Goal: Check status: Check status

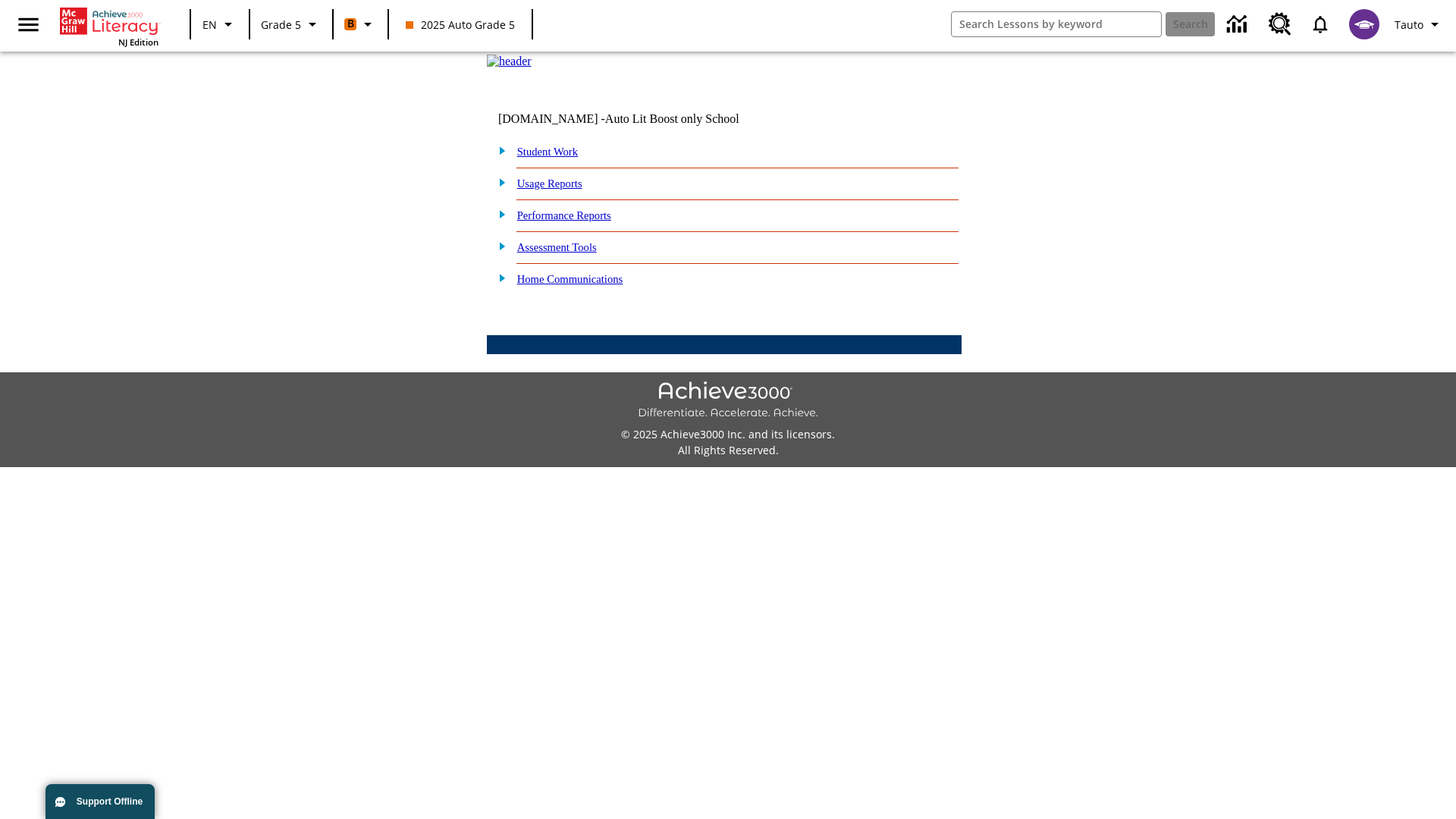
click at [580, 222] on link "Performance Reports" at bounding box center [564, 216] width 94 height 12
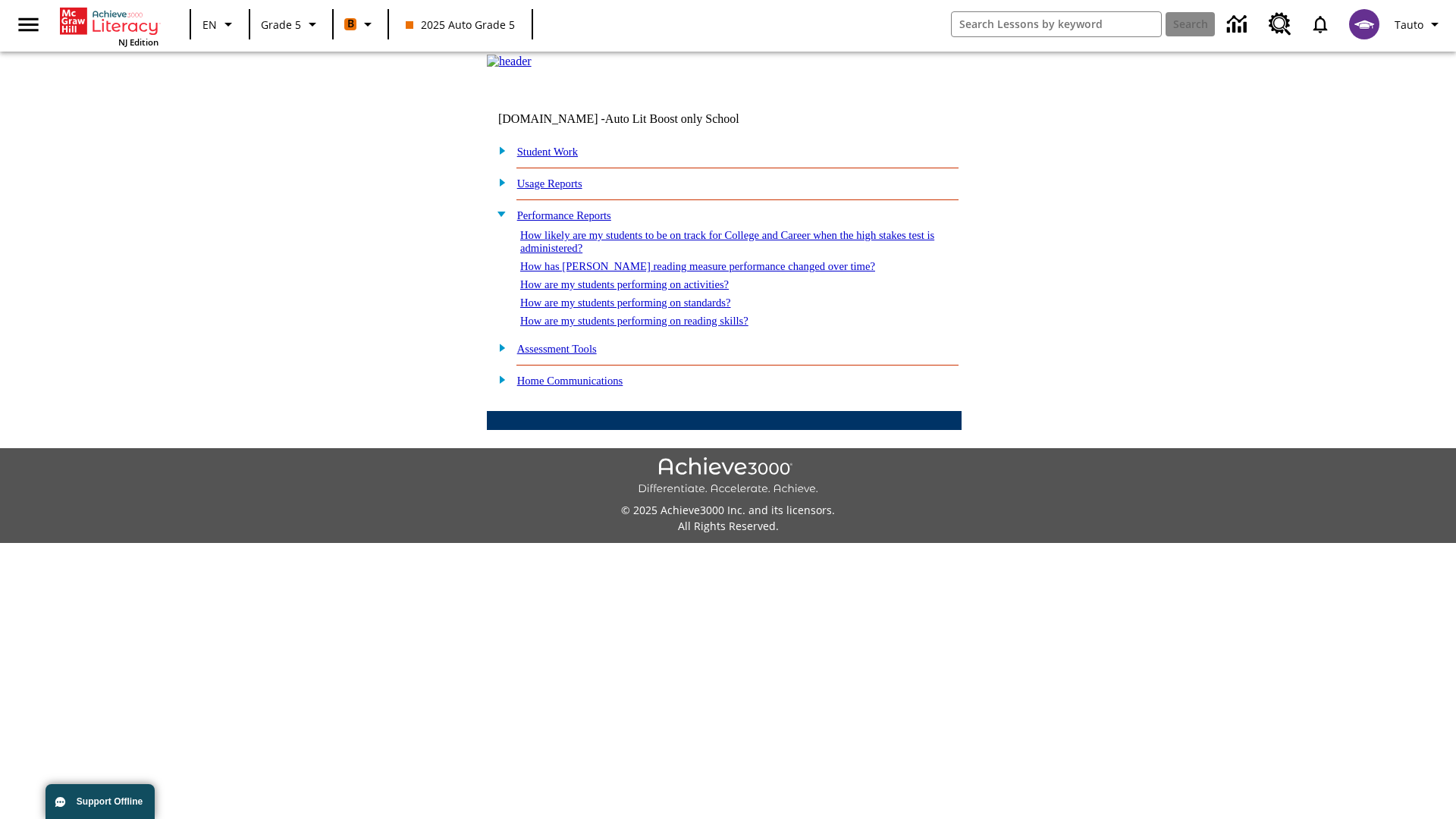
click at [700, 254] on link "How likely are my students to be on track for College and Career when the high …" at bounding box center [726, 241] width 414 height 25
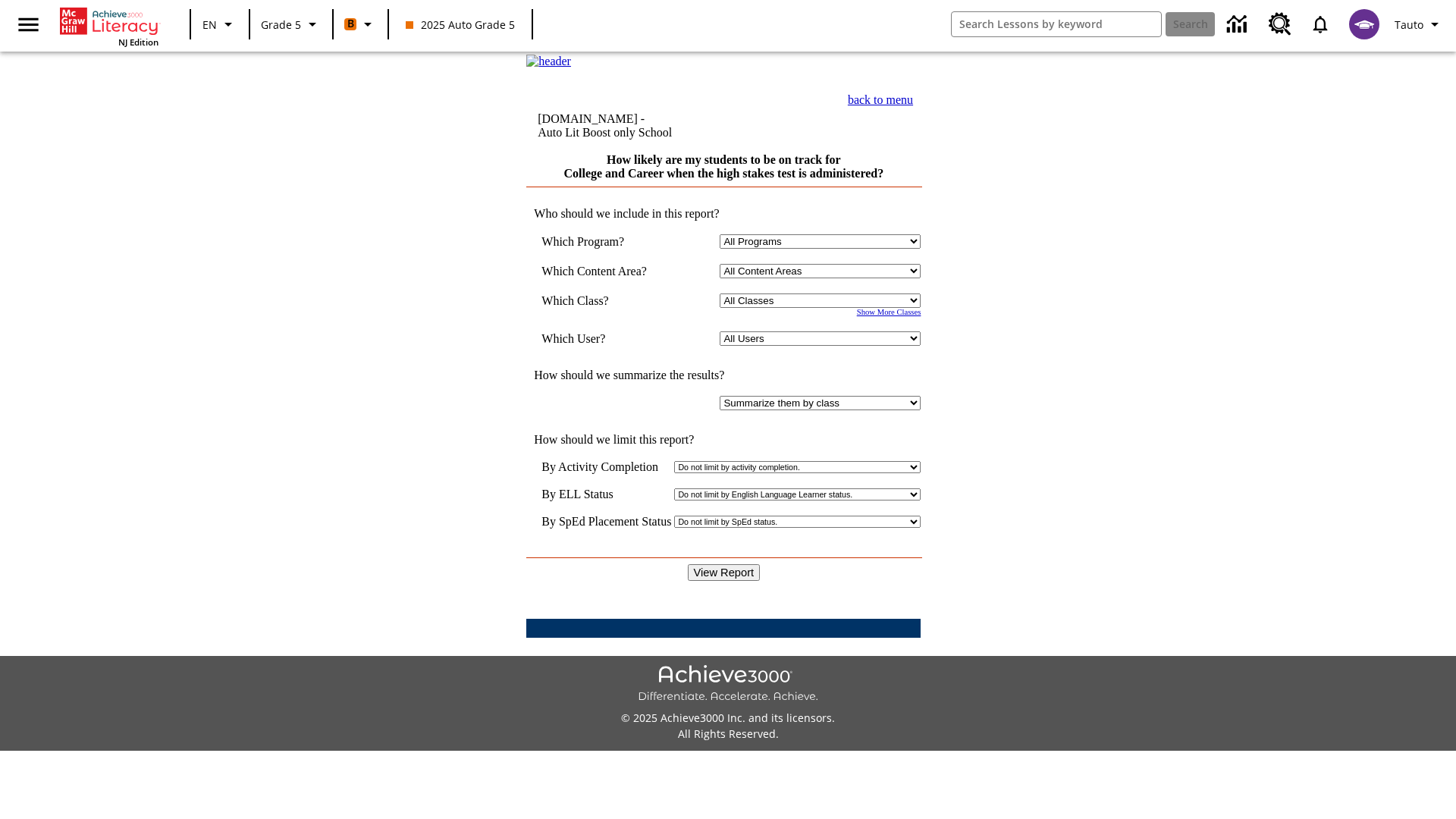
click at [824, 308] on select "Select a Class: All Classes 2025 Auto Grade 5 OL 2025 Auto Grade 6" at bounding box center [820, 301] width 201 height 15
select select "11133131"
click at [824, 346] on select "All Users Cat, Sautoen Cat, Sautoes Cat, Sautoss Donotlogin, Sautoen Twoschools…" at bounding box center [820, 338] width 201 height 15
select select "21437107"
click at [725, 564] on input "View Report" at bounding box center [723, 573] width 73 height 17
